Goal: Navigation & Orientation: Find specific page/section

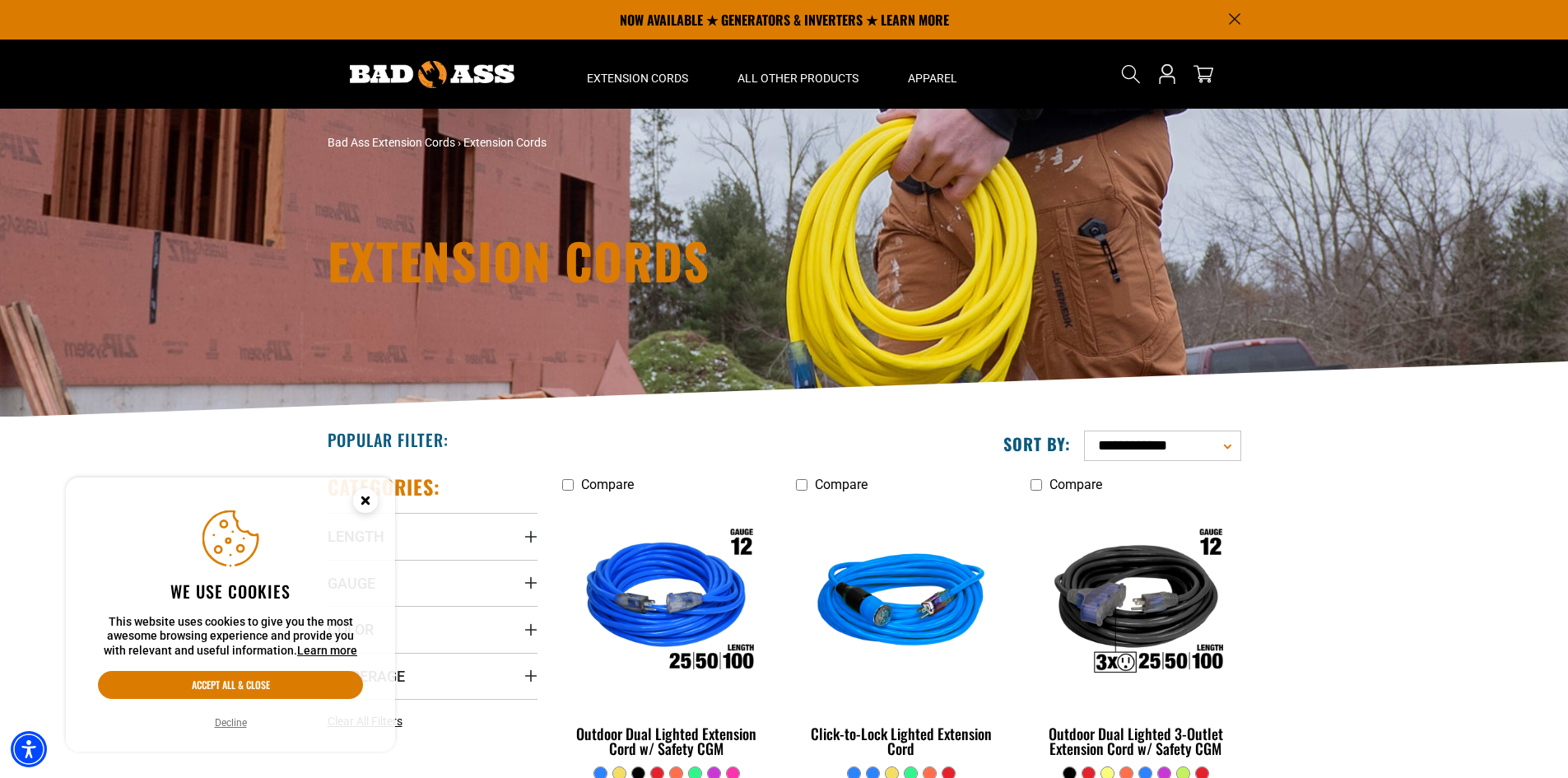
click at [684, 435] on div "Popular Filter:" at bounding box center [550, 439] width 469 height 43
click at [362, 501] on circle "Close this option" at bounding box center [366, 500] width 25 height 25
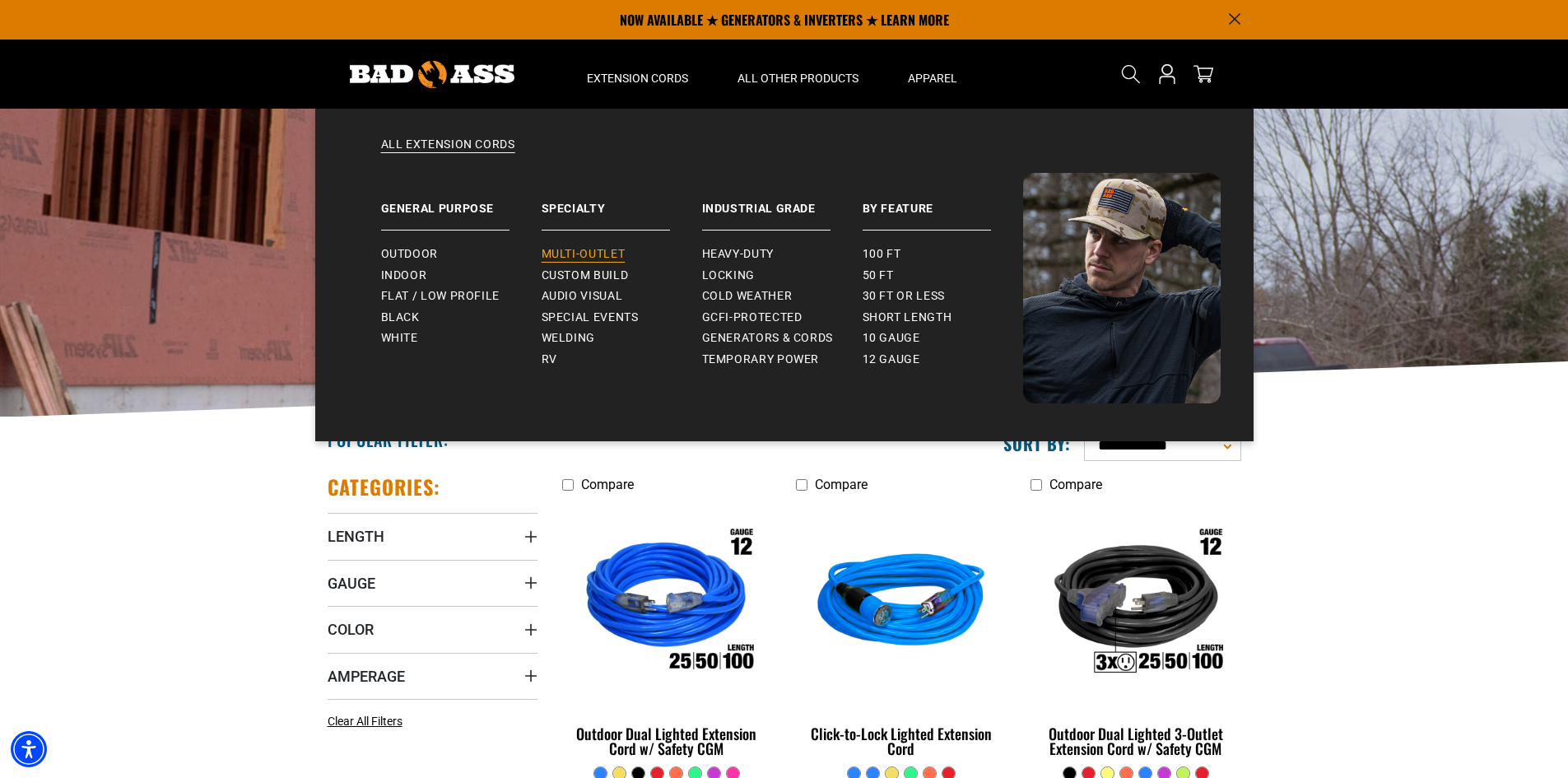
click at [585, 250] on span "Multi-Outlet" at bounding box center [583, 254] width 84 height 15
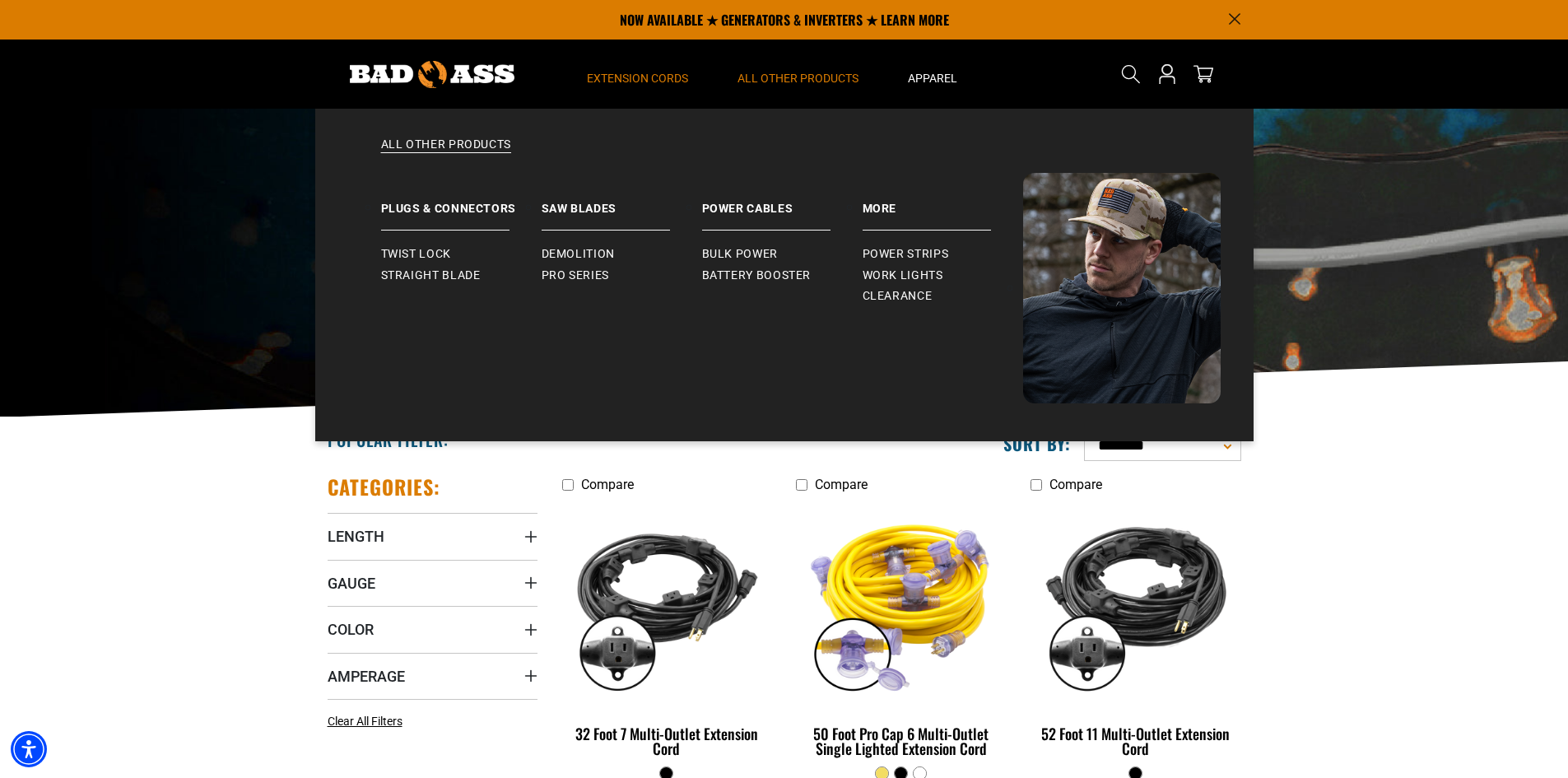
click at [799, 73] on span "All Other Products" at bounding box center [798, 78] width 121 height 15
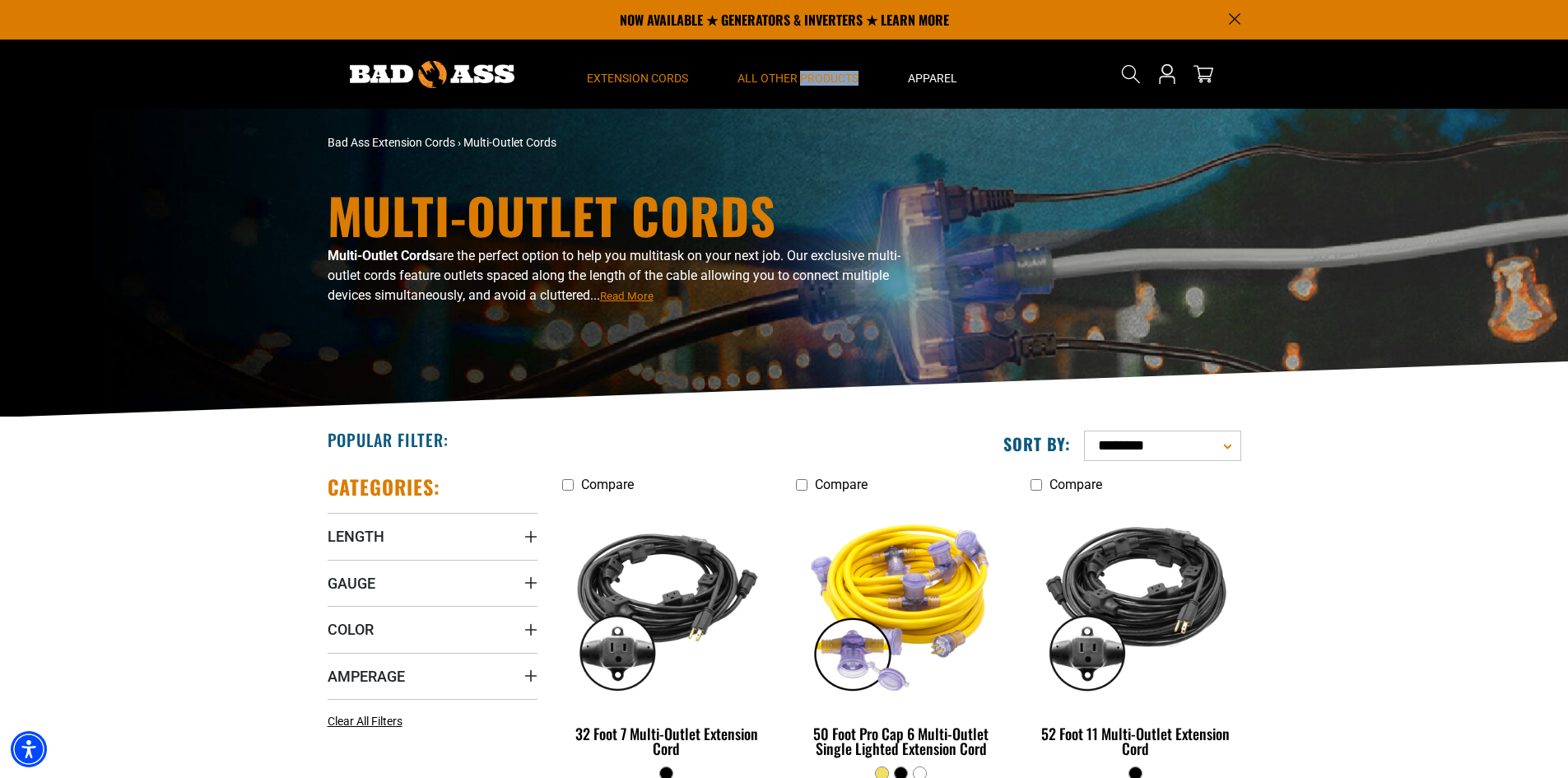
click at [799, 73] on span "All Other Products" at bounding box center [798, 78] width 121 height 15
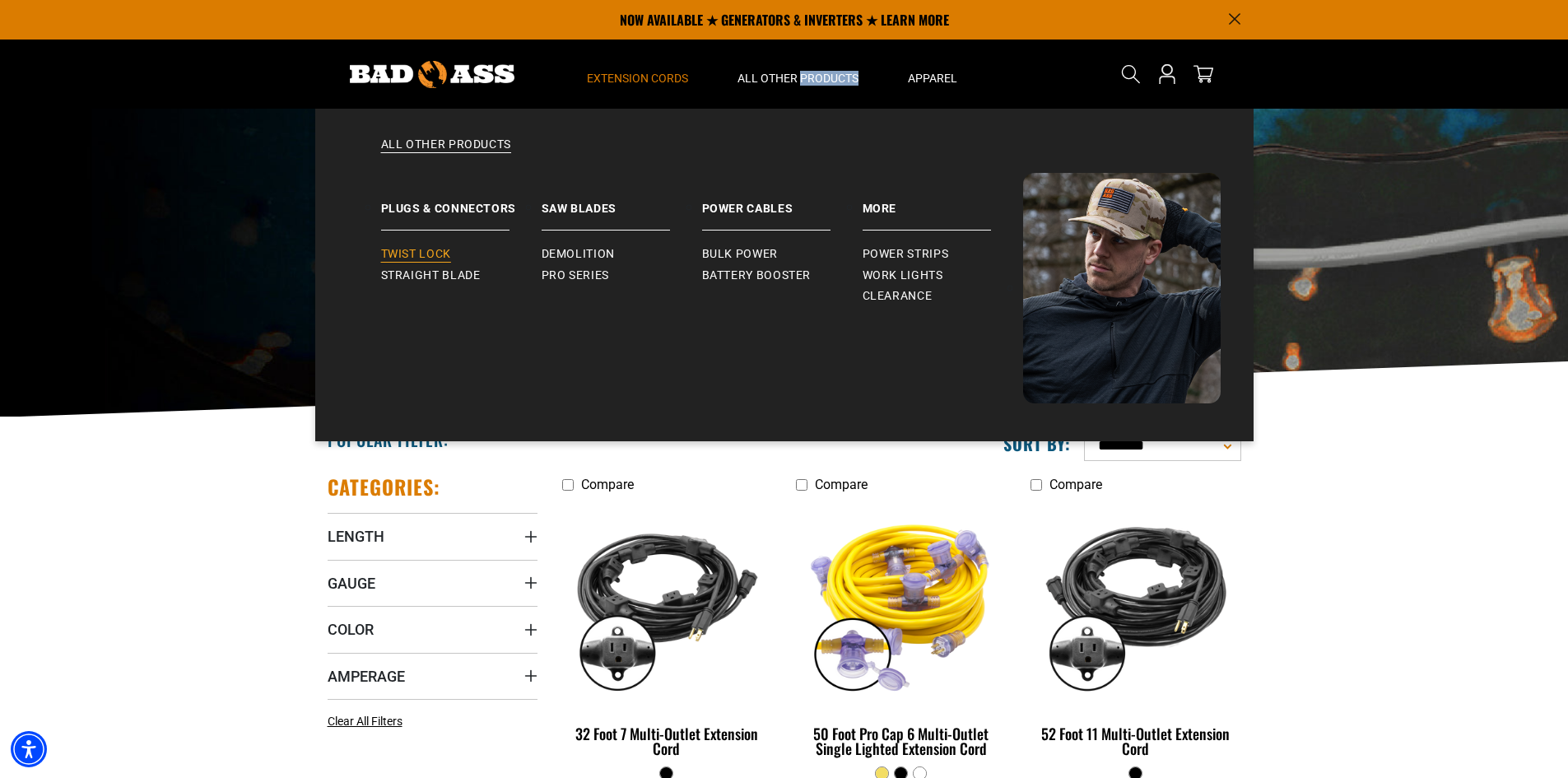
click at [400, 250] on span "Twist Lock" at bounding box center [415, 254] width 70 height 15
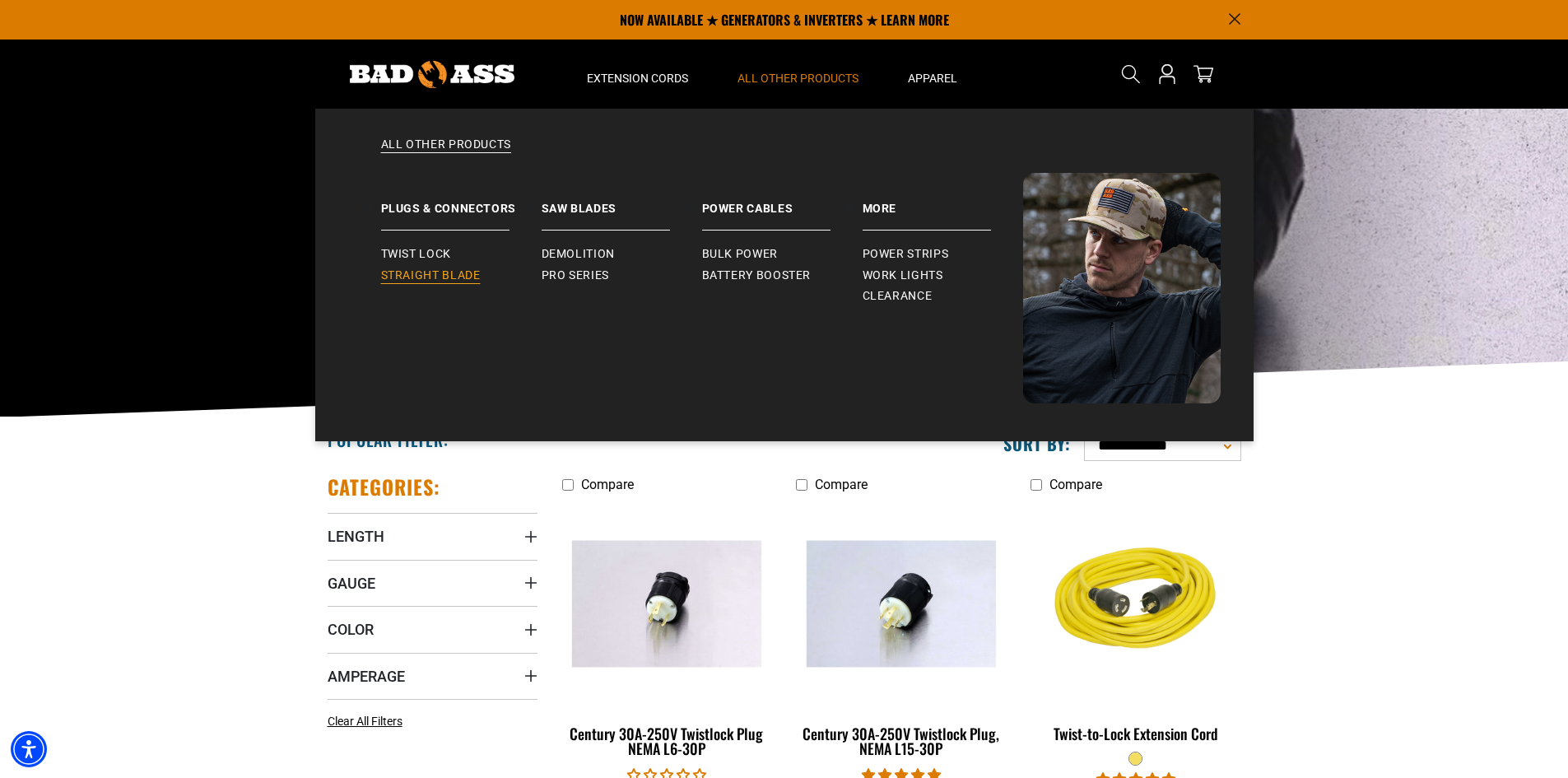
click at [413, 273] on span "Straight Blade" at bounding box center [430, 276] width 100 height 15
